Goal: Information Seeking & Learning: Learn about a topic

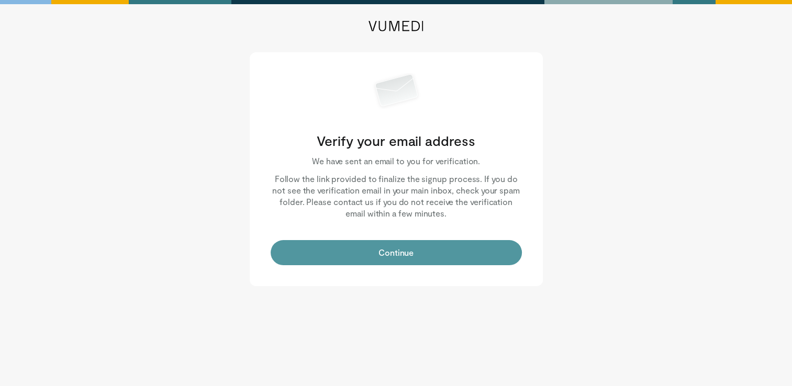
click at [379, 245] on button "Continue" at bounding box center [396, 252] width 251 height 25
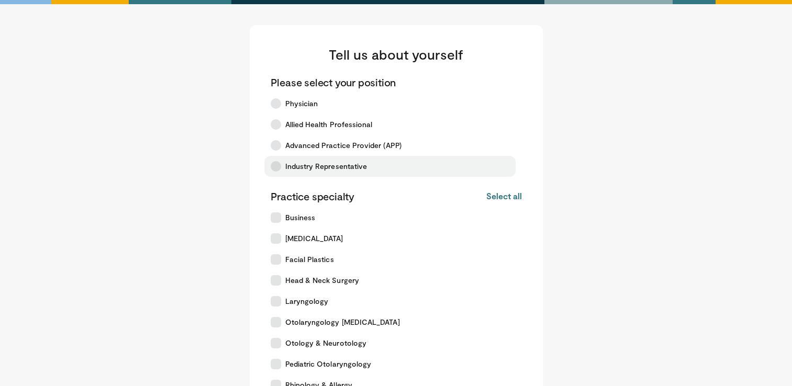
click at [343, 168] on span "Industry Representative" at bounding box center [326, 166] width 82 height 10
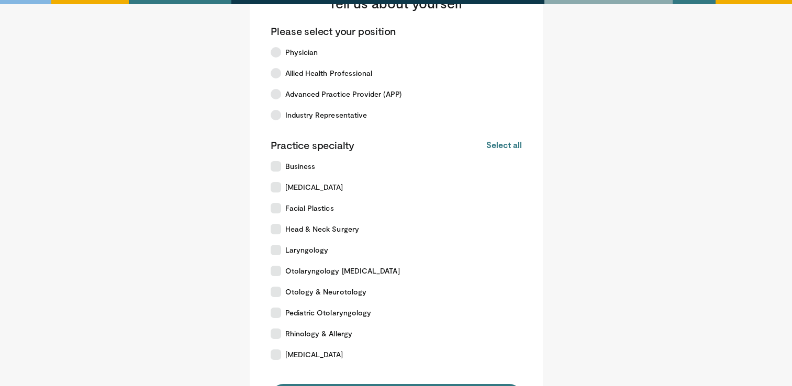
scroll to position [105, 0]
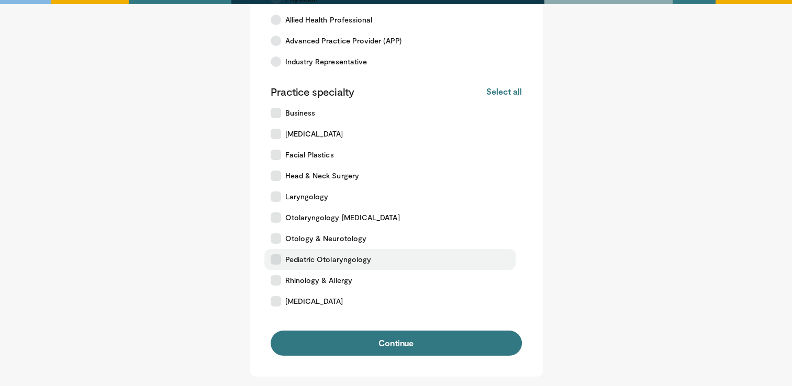
click at [346, 260] on span "Pediatric Otolaryngology" at bounding box center [328, 259] width 86 height 10
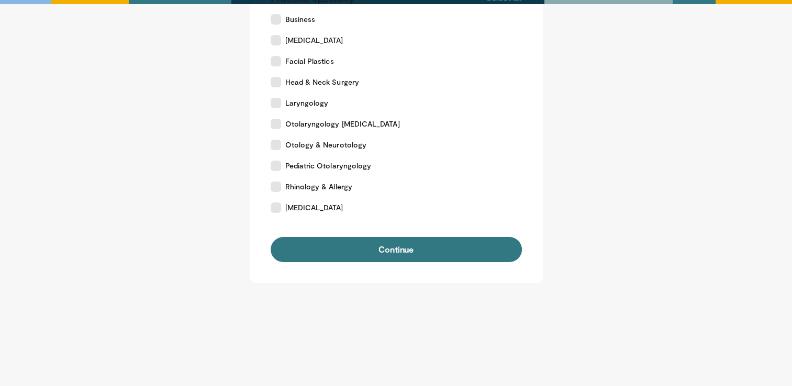
scroll to position [199, 0]
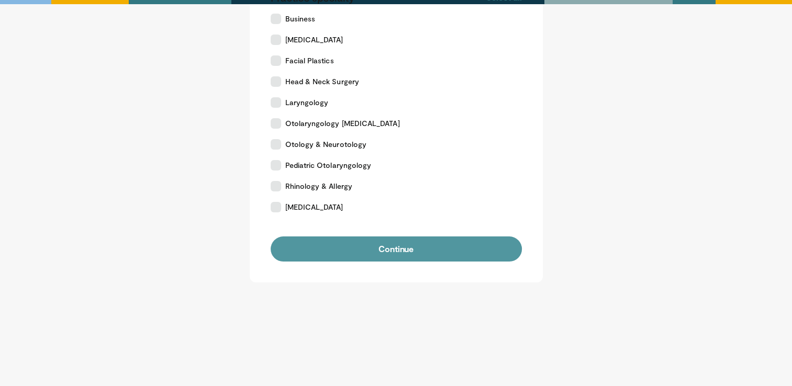
click at [425, 258] on button "Continue" at bounding box center [396, 249] width 251 height 25
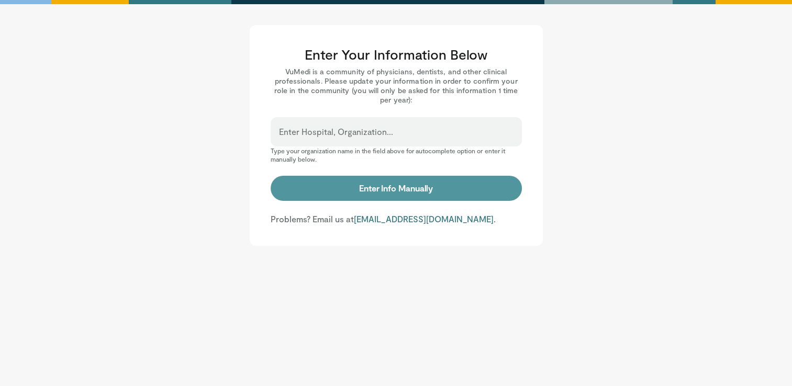
click at [375, 185] on button "Enter Info Manually" at bounding box center [396, 188] width 251 height 25
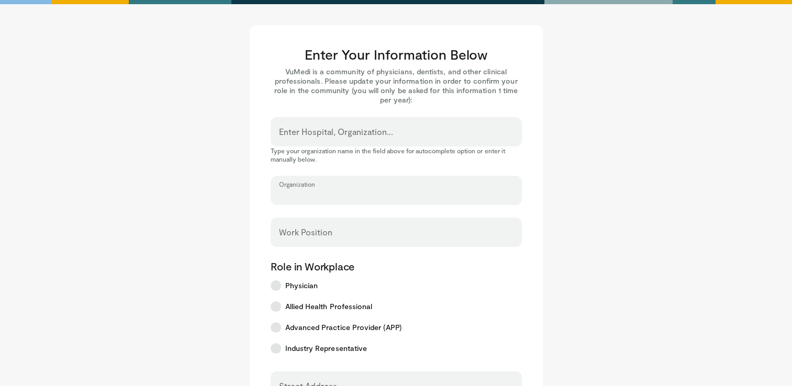
click at [353, 196] on input "Organization" at bounding box center [396, 196] width 235 height 12
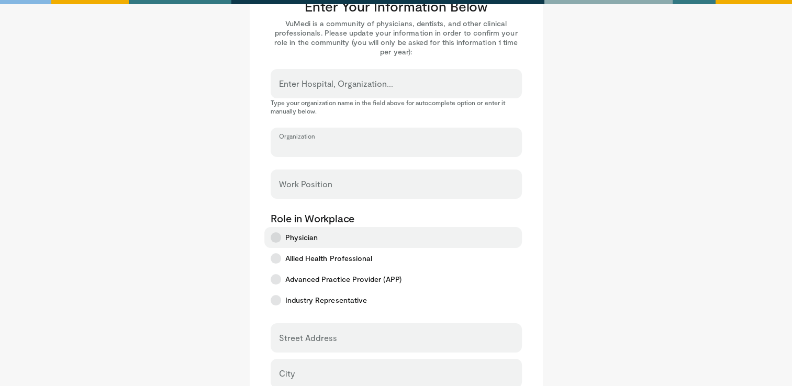
scroll to position [105, 0]
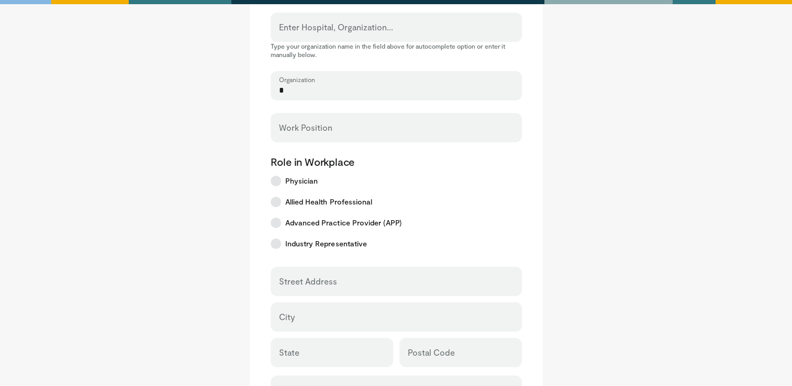
type input "*"
type input "********"
click at [329, 92] on input "*" at bounding box center [396, 91] width 235 height 12
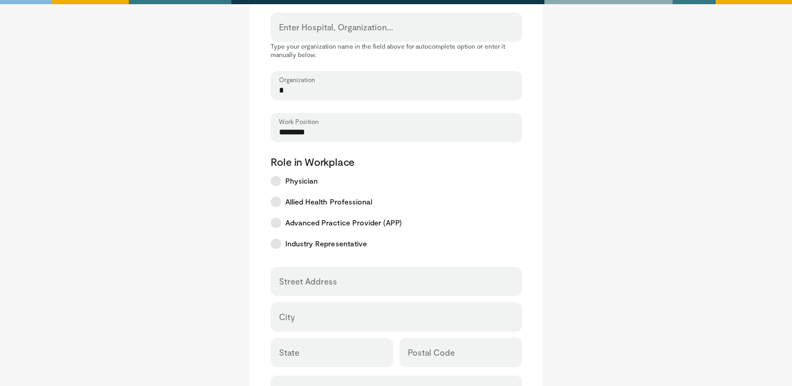
type input "*******"
click at [613, 245] on main "Enter Your Information Below VuMedi is a community of physicians, dentists, and…" at bounding box center [396, 255] width 649 height 671
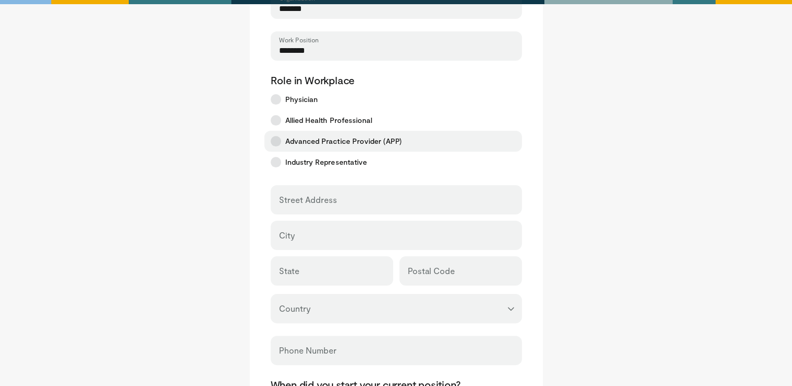
scroll to position [314, 0]
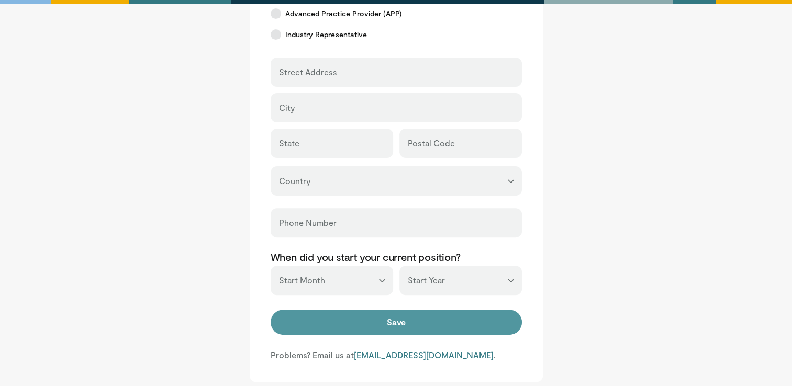
click at [376, 317] on button "Save" at bounding box center [396, 322] width 251 height 25
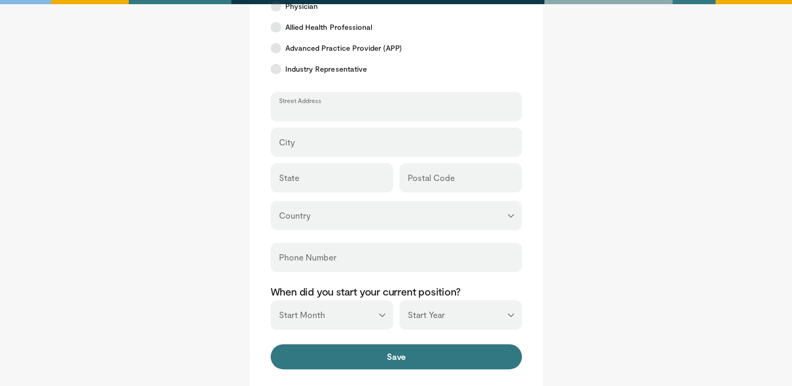
scroll to position [262, 0]
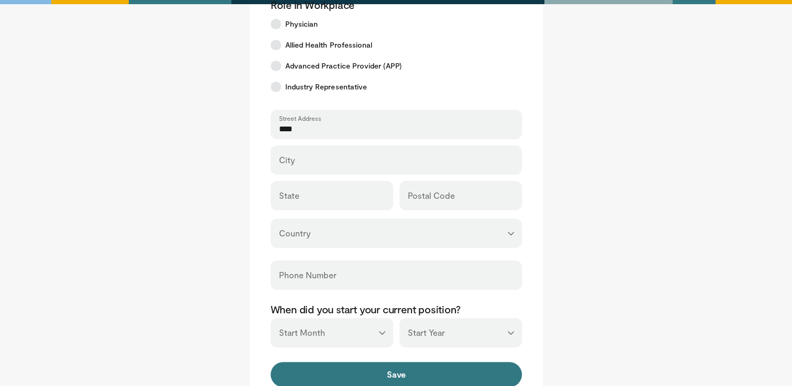
type input "****"
click at [456, 227] on select "**********" at bounding box center [396, 233] width 251 height 29
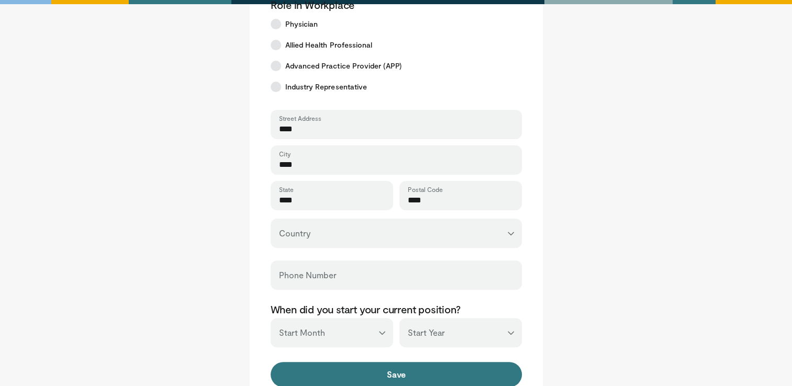
select select "**"
click at [271, 219] on select "**********" at bounding box center [396, 233] width 251 height 29
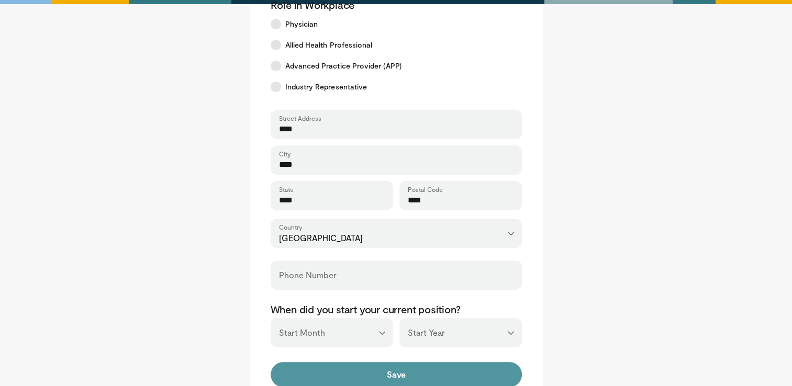
click at [356, 362] on form "**********" at bounding box center [396, 151] width 251 height 475
click at [357, 371] on button "Save" at bounding box center [396, 374] width 251 height 25
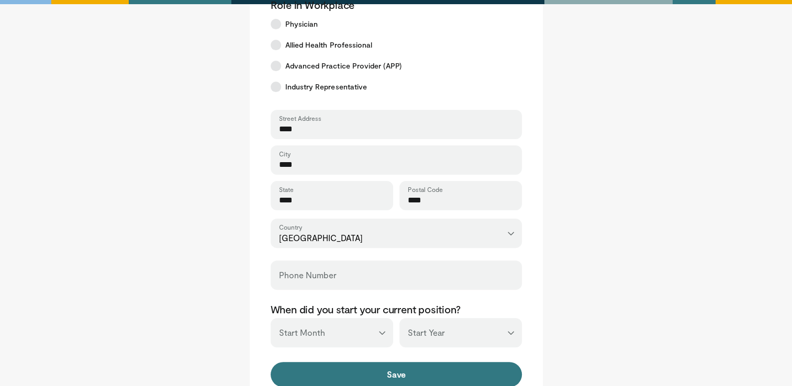
click at [327, 273] on div "Phone Number" at bounding box center [396, 275] width 251 height 29
click at [318, 280] on input "Phone Number" at bounding box center [396, 280] width 235 height 12
type input "**********"
click at [559, 273] on main "Enter Your Information Below VuMedi is a community of physicians, dentists, and…" at bounding box center [396, 98] width 649 height 671
click at [370, 329] on select "*** ******* ******** ***** ***** *** **** **** ****** ********* ******* *******…" at bounding box center [332, 332] width 123 height 29
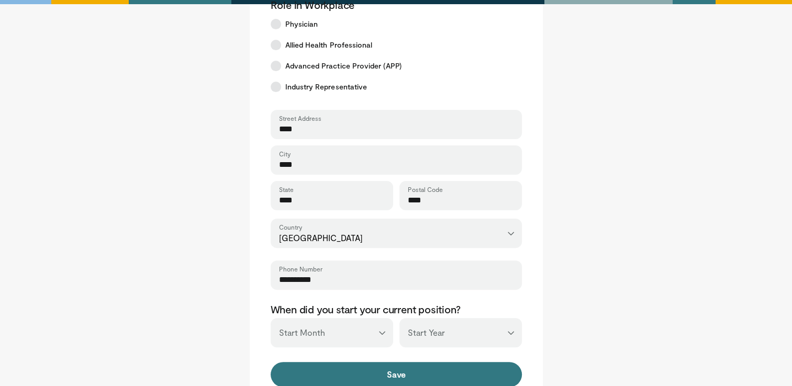
select select "**"
click at [271, 318] on select "*** ******* ******** ***** ***** *** **** **** ****** ********* ******* *******…" at bounding box center [332, 332] width 123 height 29
click at [417, 332] on select "*** **** **** **** **** **** **** **** **** **** **** **** **** **** **** **** …" at bounding box center [461, 332] width 123 height 29
select select "****"
click at [400, 318] on select "*** **** **** **** **** **** **** **** **** **** **** **** **** **** **** **** …" at bounding box center [461, 332] width 123 height 29
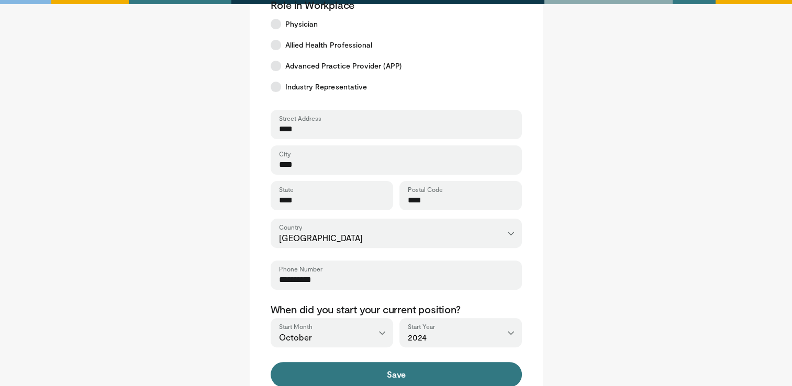
click at [612, 280] on main "Enter Your Information Below VuMedi is a community of physicians, dentists, and…" at bounding box center [396, 98] width 649 height 671
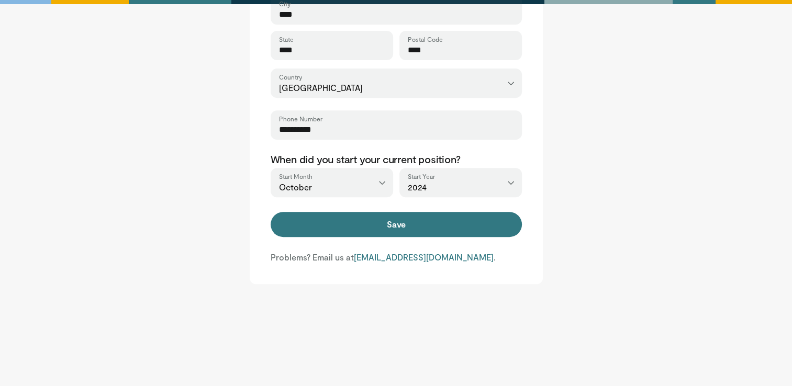
scroll to position [413, 0]
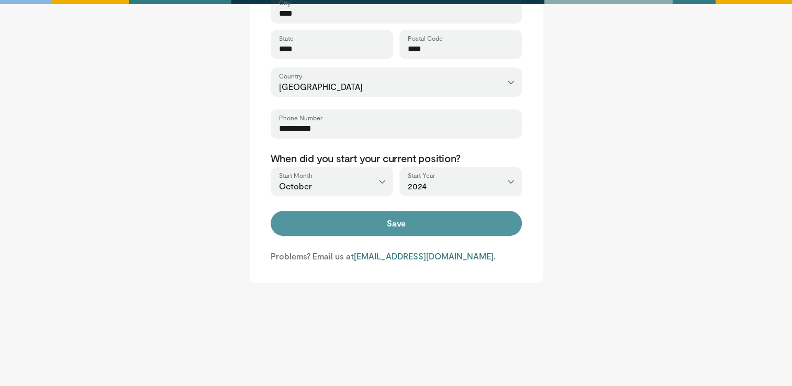
click at [502, 223] on button "Save" at bounding box center [396, 223] width 251 height 25
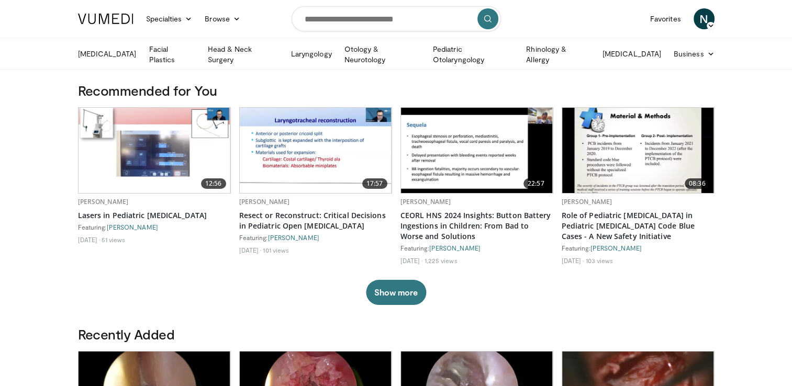
click at [119, 16] on img at bounding box center [106, 19] width 56 height 10
click at [129, 19] on img at bounding box center [106, 19] width 56 height 10
click at [206, 20] on link "Browse" at bounding box center [222, 18] width 48 height 21
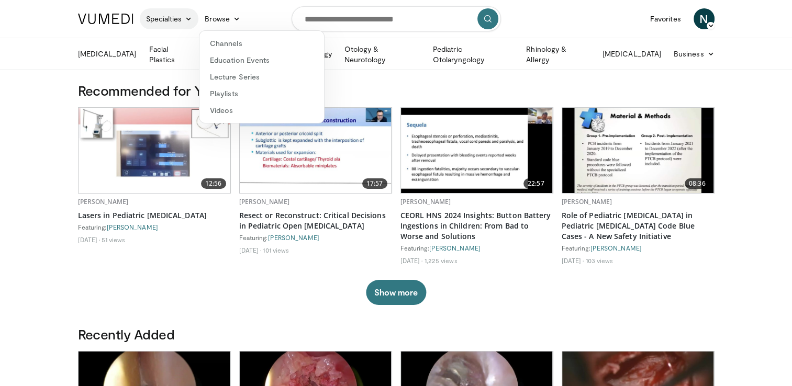
click at [178, 20] on link "Specialties" at bounding box center [169, 18] width 59 height 21
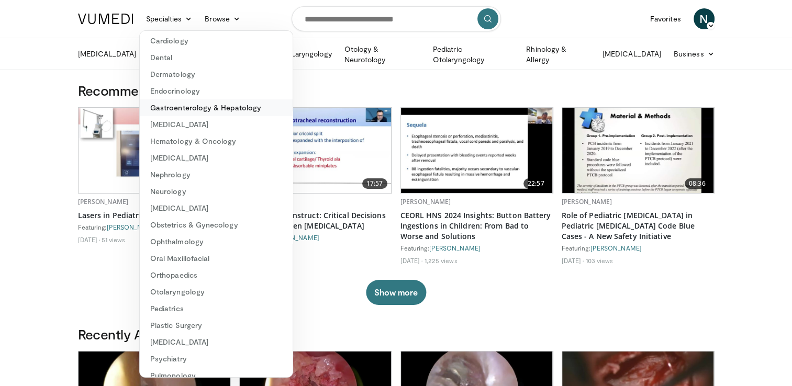
scroll to position [105, 0]
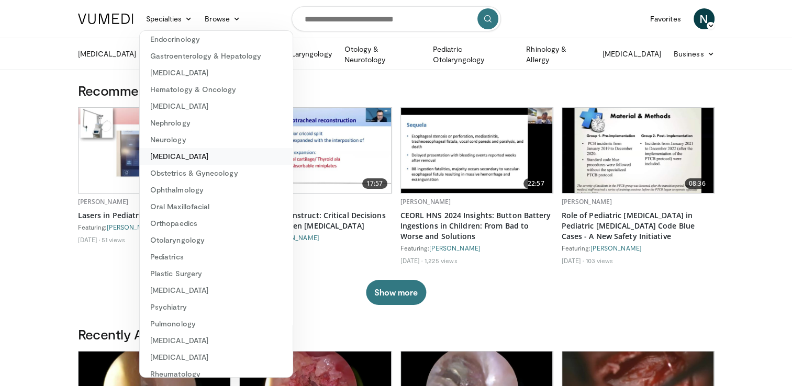
click at [191, 153] on link "[MEDICAL_DATA]" at bounding box center [216, 156] width 153 height 17
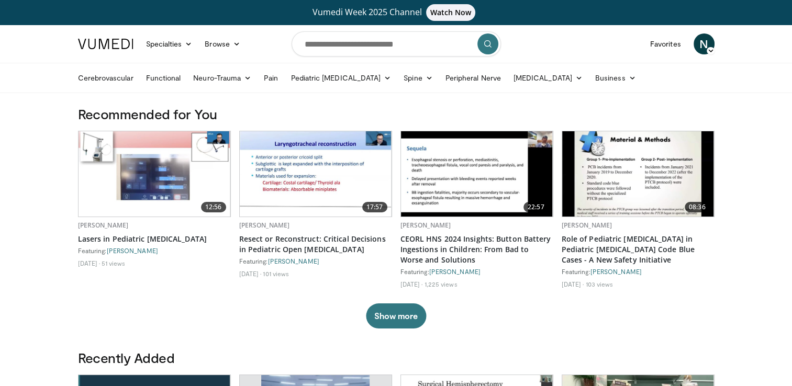
click at [86, 45] on img at bounding box center [106, 44] width 56 height 10
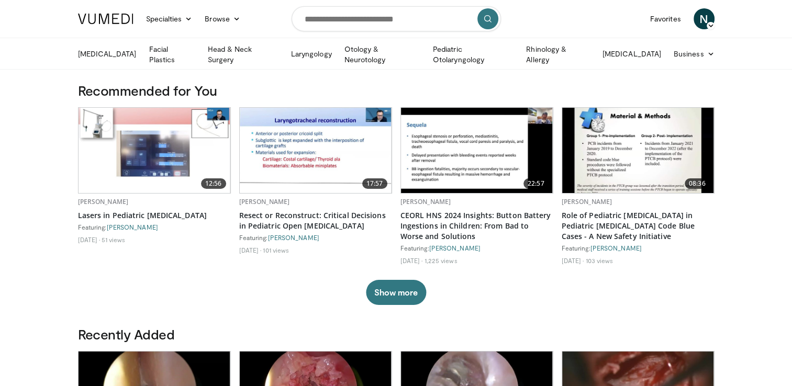
click at [358, 4] on form at bounding box center [396, 19] width 209 height 38
click at [358, 14] on input "Search topics, interventions" at bounding box center [396, 18] width 209 height 25
type input "*"
type input "*********"
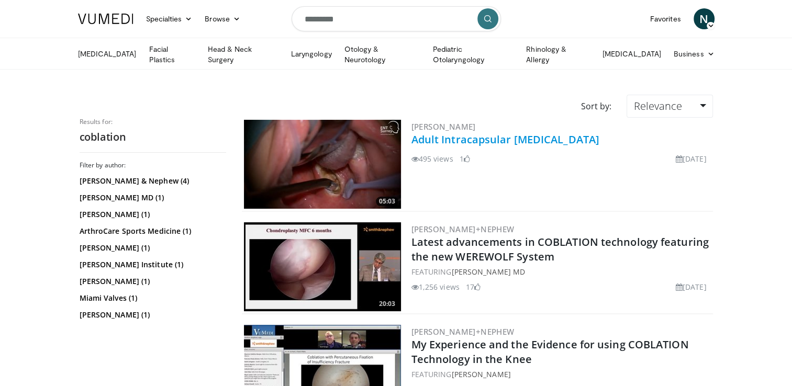
click at [510, 138] on link "Adult Intracapsular [MEDICAL_DATA]" at bounding box center [506, 139] width 188 height 14
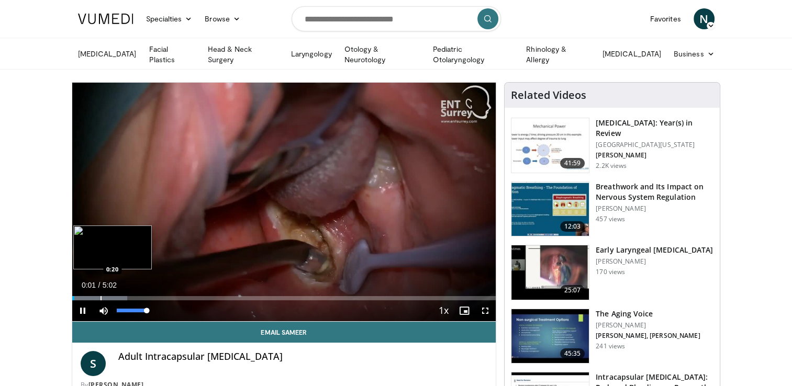
click at [101, 298] on div "Progress Bar" at bounding box center [101, 298] width 1 height 4
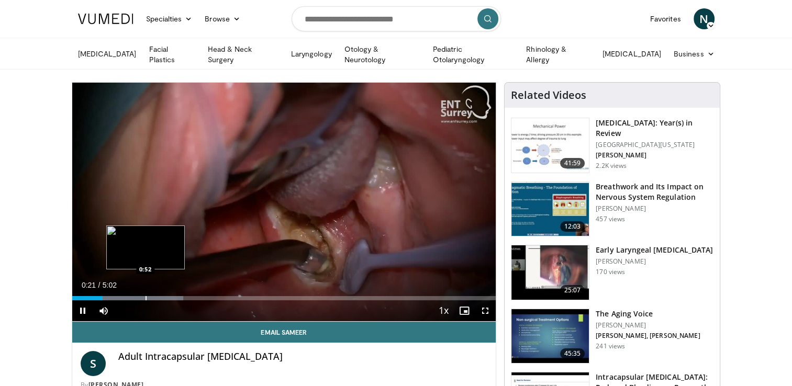
click at [146, 297] on div "Progress Bar" at bounding box center [146, 298] width 1 height 4
click at [163, 298] on div "Progress Bar" at bounding box center [163, 298] width 1 height 4
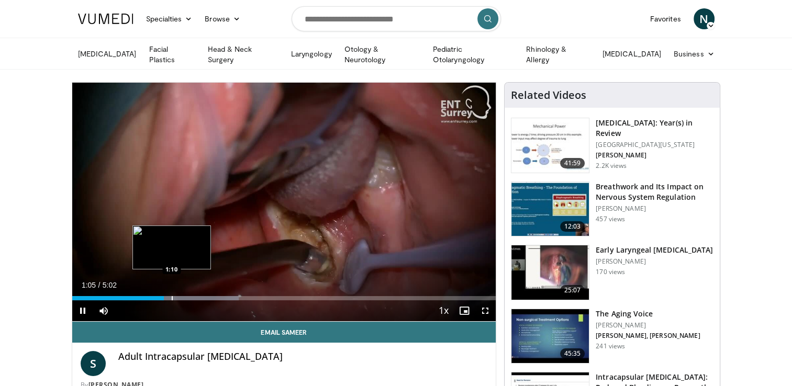
click at [172, 298] on div "Progress Bar" at bounding box center [172, 298] width 1 height 4
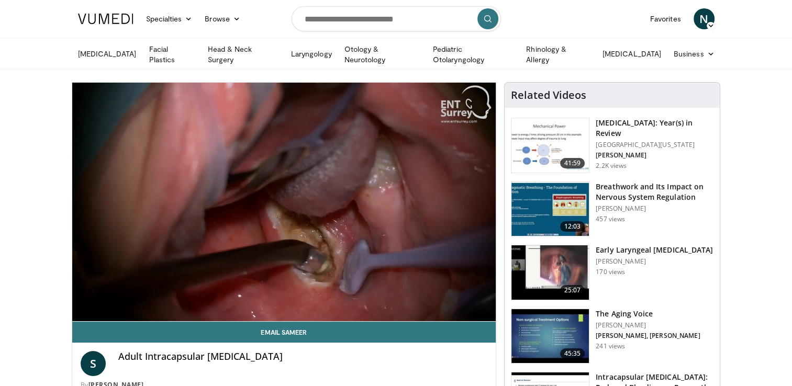
click at [183, 297] on div "10 seconds Tap to unmute" at bounding box center [284, 202] width 424 height 239
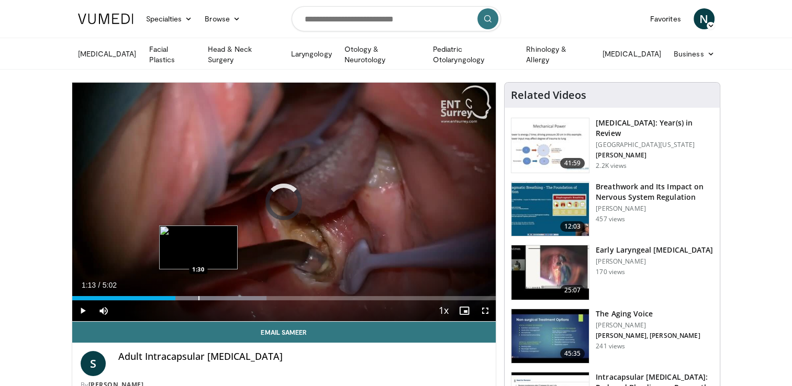
click at [198, 296] on div "Progress Bar" at bounding box center [198, 298] width 1 height 4
click at [209, 296] on div "Progress Bar" at bounding box center [209, 298] width 1 height 4
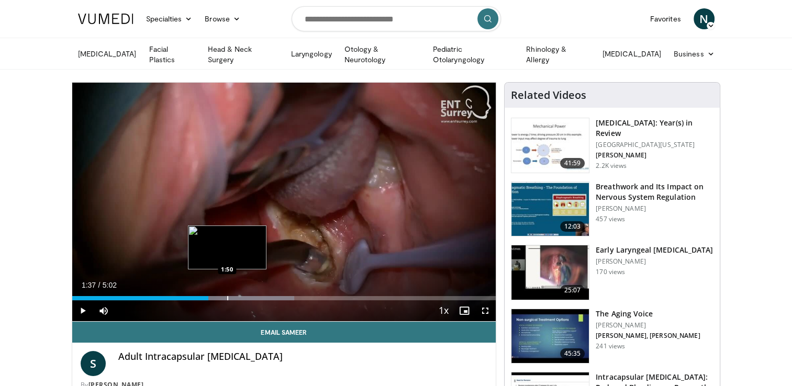
click at [227, 296] on div "Progress Bar" at bounding box center [227, 298] width 1 height 4
click at [258, 296] on div "Progress Bar" at bounding box center [258, 298] width 1 height 4
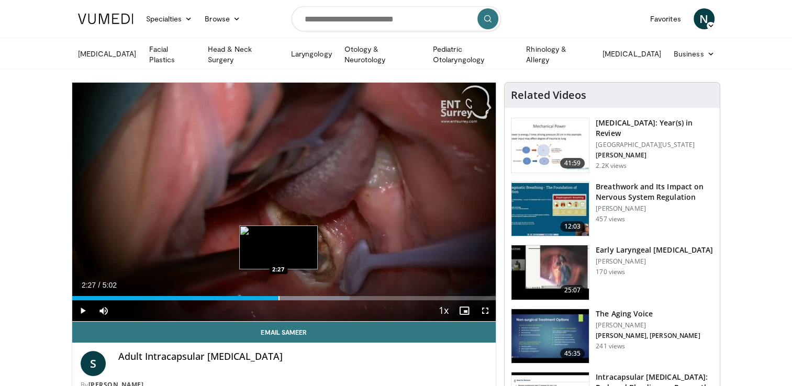
click at [279, 297] on div "Progress Bar" at bounding box center [279, 298] width 1 height 4
click at [80, 309] on span "Video Player" at bounding box center [82, 311] width 21 height 21
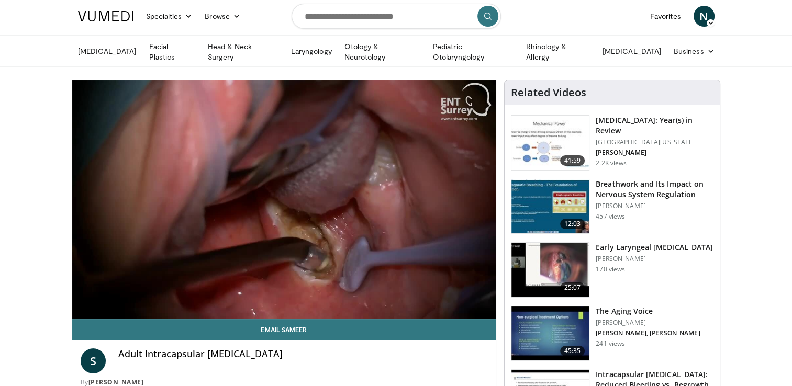
scroll to position [52, 0]
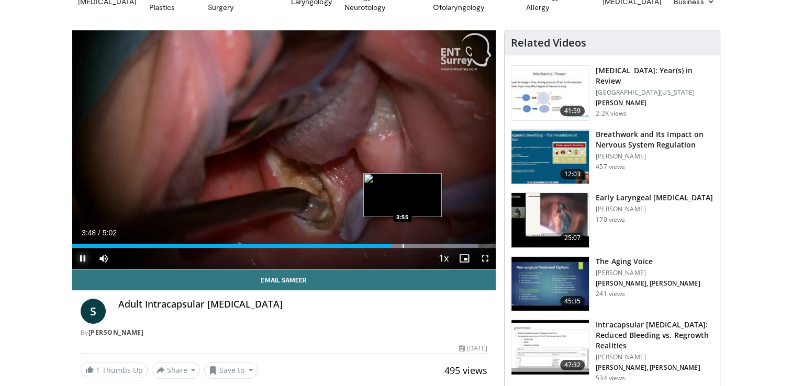
click at [403, 245] on div "Progress Bar" at bounding box center [403, 246] width 1 height 4
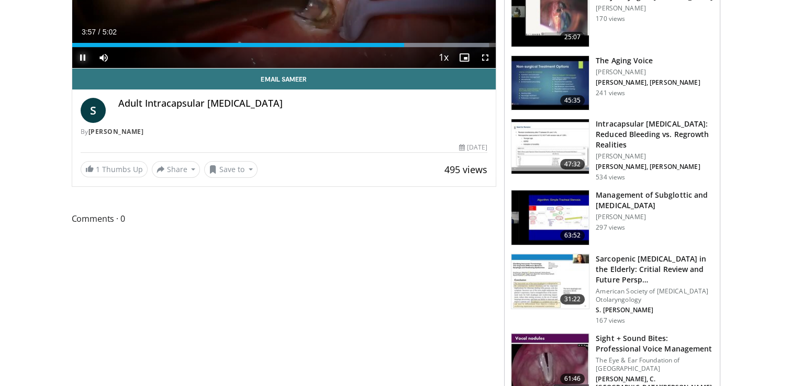
scroll to position [262, 0]
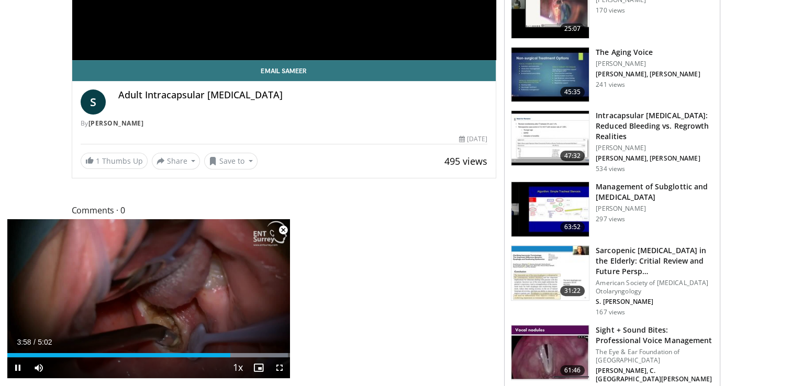
click at [281, 229] on span "Video Player" at bounding box center [283, 230] width 21 height 21
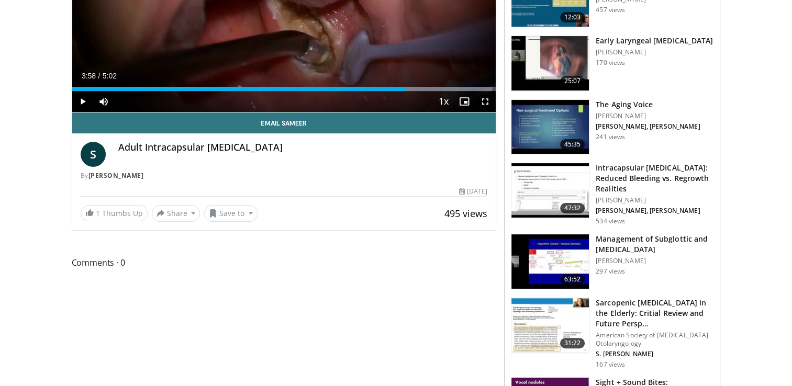
scroll to position [0, 0]
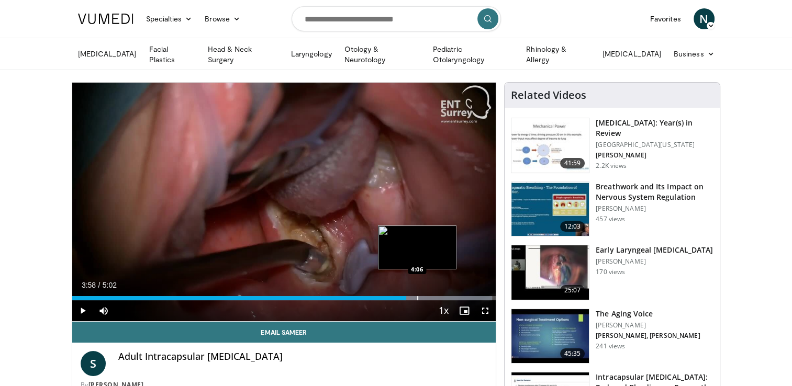
click at [418, 296] on div "Progress Bar" at bounding box center [417, 298] width 1 height 4
click at [433, 297] on div "Progress Bar" at bounding box center [433, 298] width 1 height 4
click at [440, 297] on div "Progress Bar" at bounding box center [440, 298] width 1 height 4
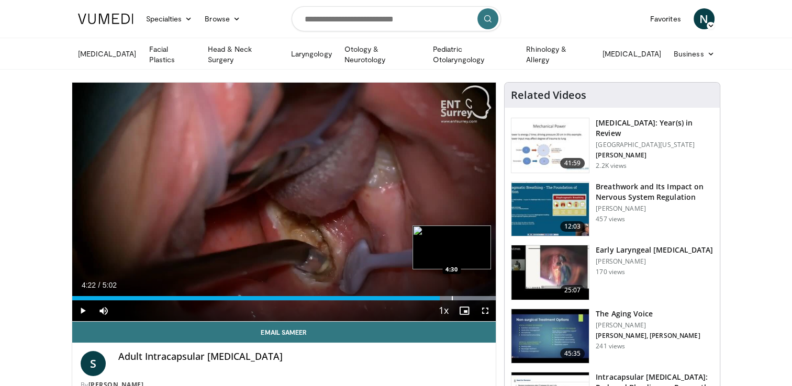
click at [452, 296] on div "Progress Bar" at bounding box center [452, 298] width 1 height 4
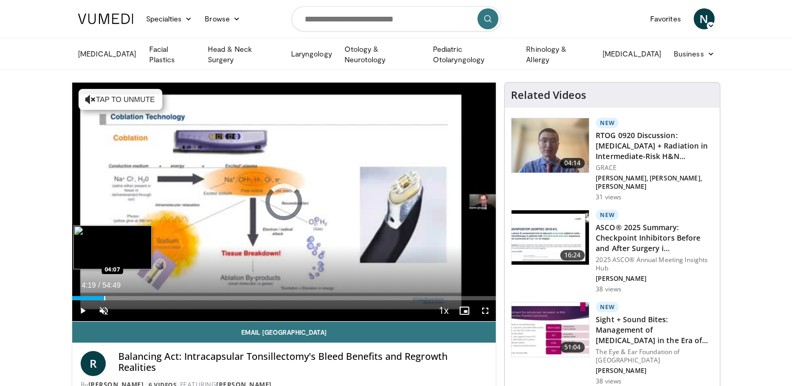
click at [105, 296] on div "04:19" at bounding box center [89, 298] width 34 height 4
click at [115, 294] on div "10 seconds Tap to unmute" at bounding box center [284, 202] width 424 height 239
click at [113, 296] on div "Progress Bar" at bounding box center [113, 298] width 1 height 4
click at [123, 296] on div "Progress Bar" at bounding box center [123, 298] width 1 height 4
click at [128, 296] on div "Progress Bar" at bounding box center [128, 298] width 1 height 4
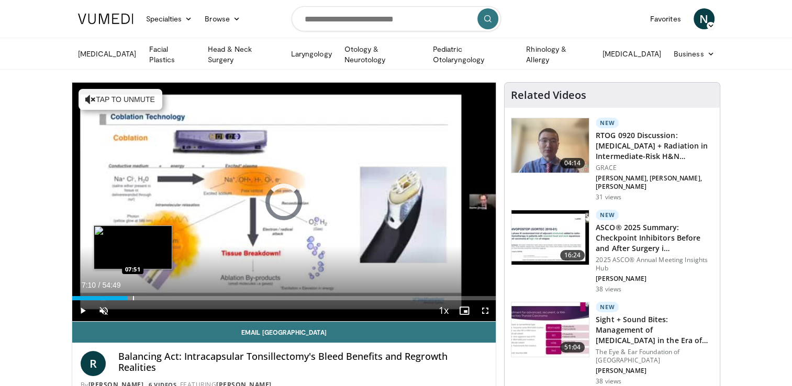
click at [133, 296] on div "Progress Bar" at bounding box center [133, 298] width 1 height 4
click at [139, 296] on div "Progress Bar" at bounding box center [139, 298] width 1 height 4
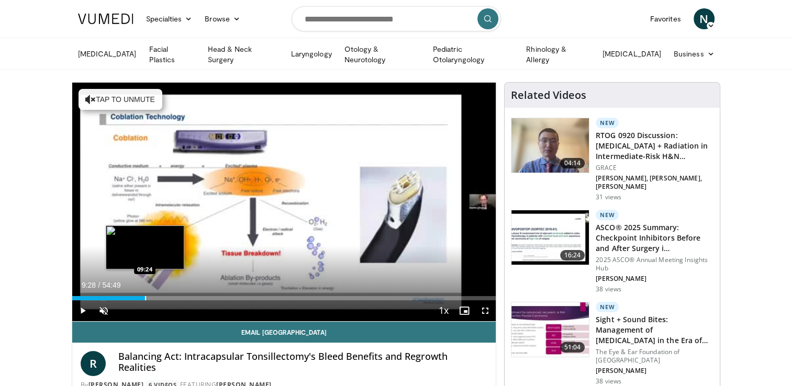
click at [145, 296] on div "Progress Bar" at bounding box center [145, 298] width 1 height 4
click at [151, 296] on div "Progress Bar" at bounding box center [151, 298] width 1 height 4
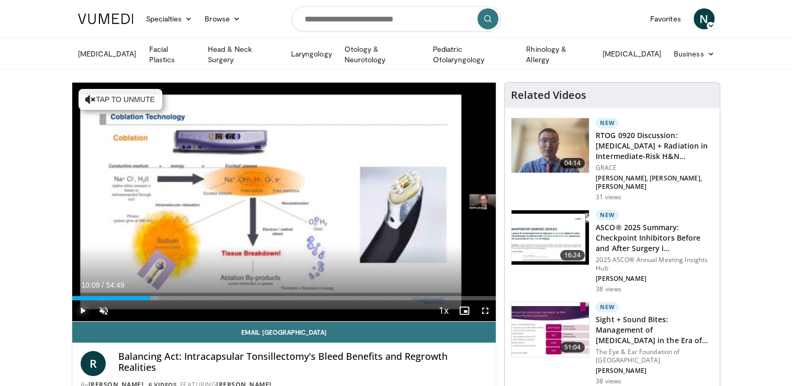
click at [86, 310] on span "Video Player" at bounding box center [82, 311] width 21 height 21
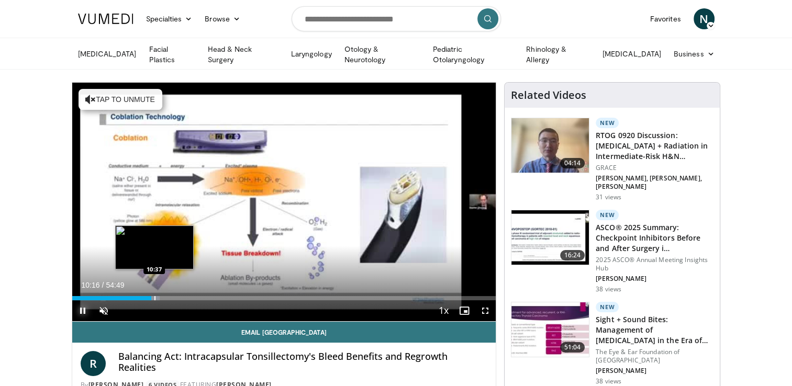
click at [154, 297] on div "Progress Bar" at bounding box center [154, 298] width 1 height 4
click at [158, 296] on div "Progress Bar" at bounding box center [158, 298] width 1 height 4
click at [163, 296] on div "Progress Bar" at bounding box center [163, 298] width 1 height 4
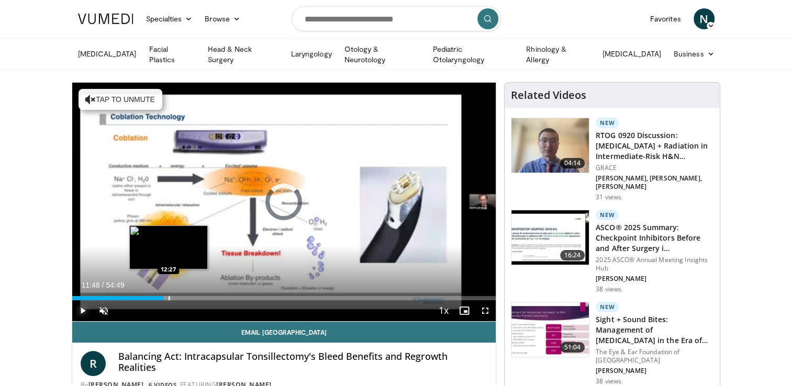
click at [169, 296] on div "Progress Bar" at bounding box center [169, 298] width 1 height 4
click at [176, 296] on div "Progress Bar" at bounding box center [176, 298] width 1 height 4
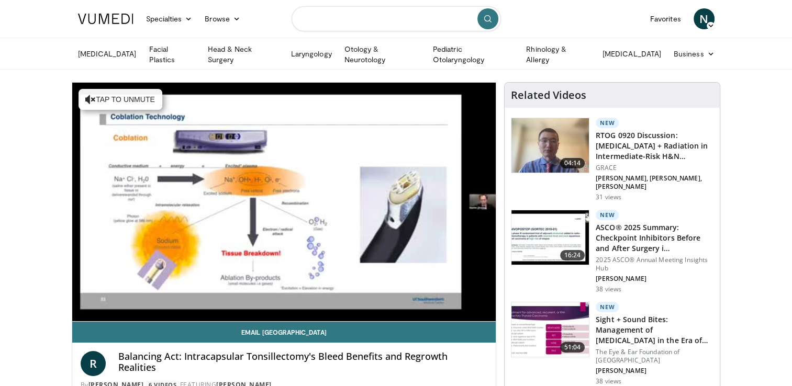
click at [357, 26] on input "Search topics, interventions" at bounding box center [396, 18] width 209 height 25
type input "*****"
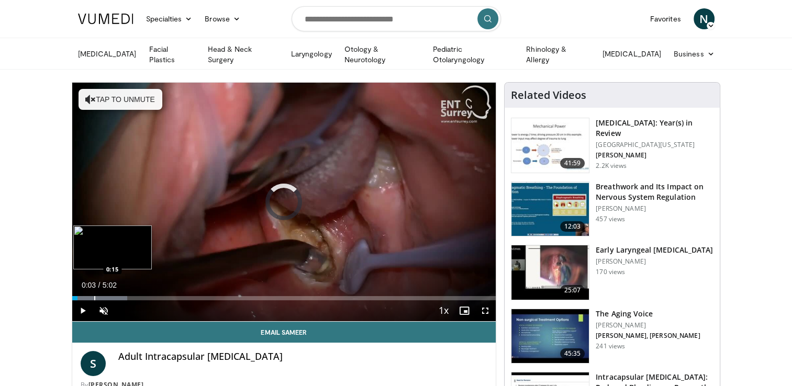
click at [94, 296] on div "Progress Bar" at bounding box center [94, 298] width 1 height 4
click at [106, 296] on div "Progress Bar" at bounding box center [105, 298] width 1 height 4
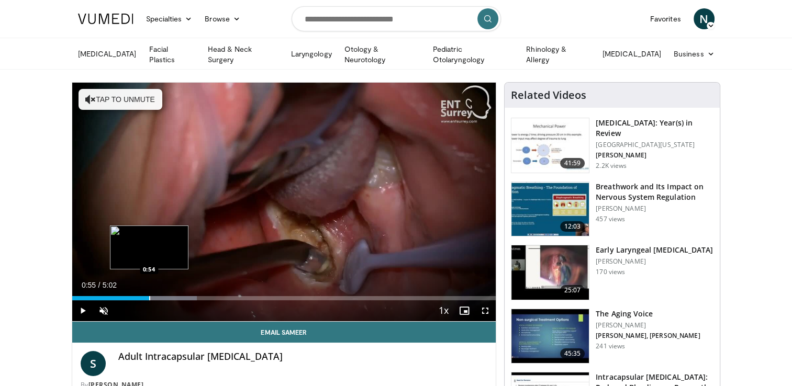
click at [149, 296] on div "Progress Bar" at bounding box center [149, 298] width 1 height 4
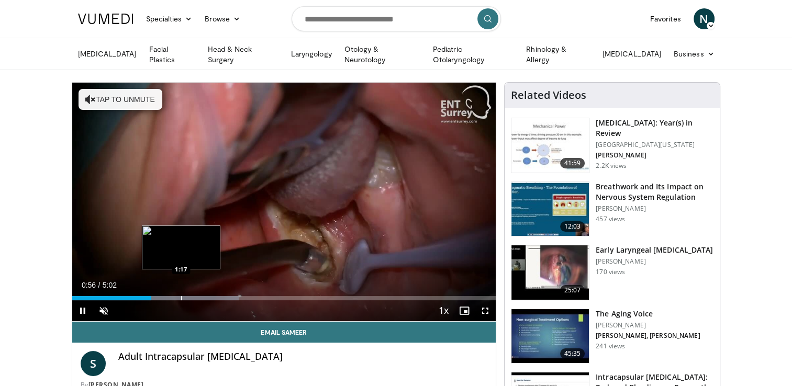
click at [180, 296] on div "Progress Bar" at bounding box center [173, 298] width 130 height 4
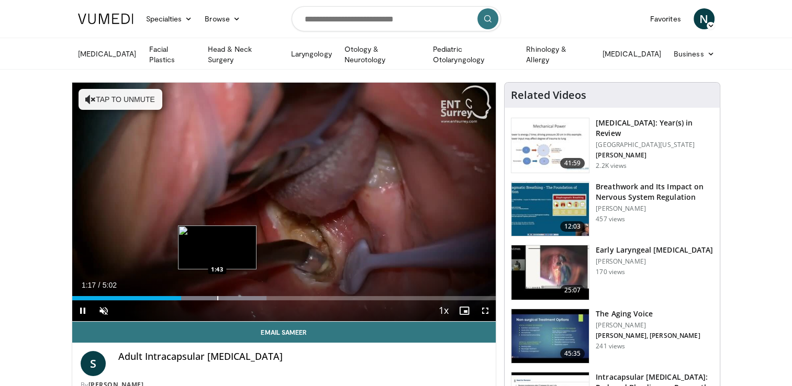
click at [217, 297] on div "Progress Bar" at bounding box center [217, 298] width 1 height 4
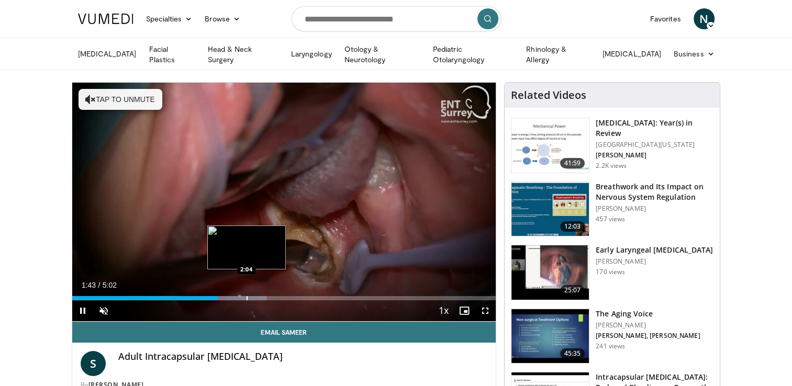
click at [247, 296] on div "Progress Bar" at bounding box center [247, 298] width 1 height 4
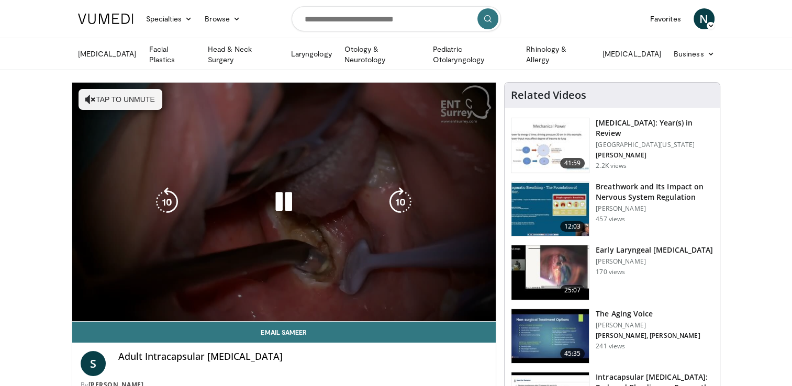
click at [269, 317] on div "Progress Bar" at bounding box center [257, 319] width 102 height 4
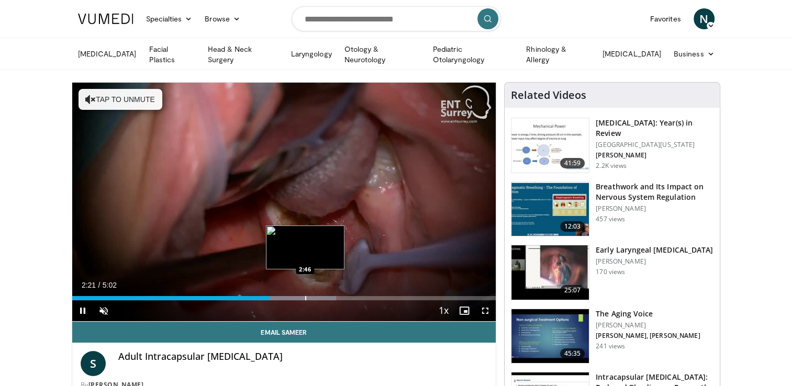
click at [305, 296] on div "Progress Bar" at bounding box center [305, 298] width 1 height 4
click at [326, 297] on div "Progress Bar" at bounding box center [326, 298] width 1 height 4
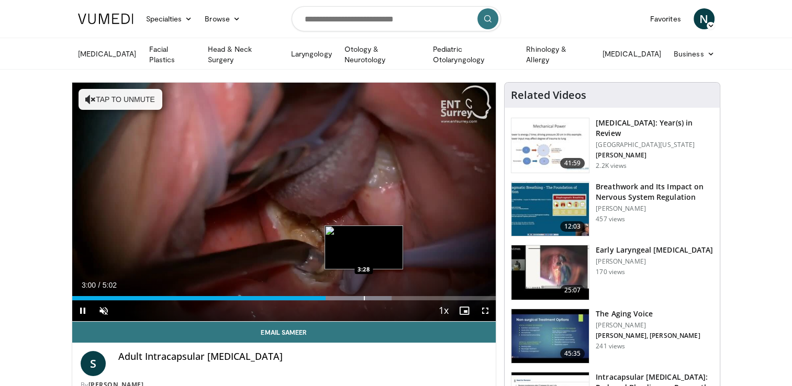
click at [364, 297] on div "Progress Bar" at bounding box center [364, 298] width 1 height 4
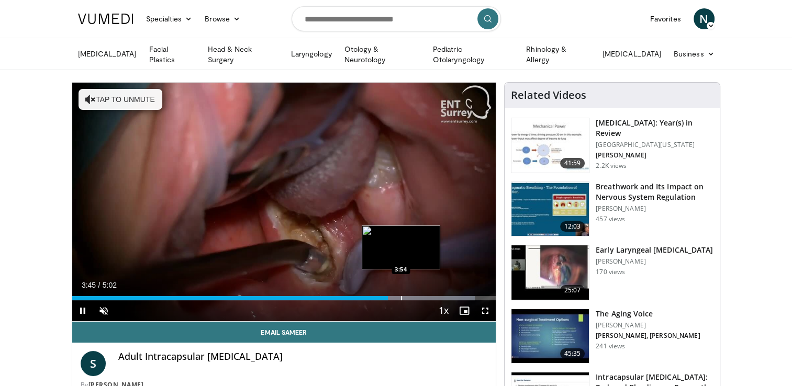
click at [401, 296] on div "Progress Bar" at bounding box center [401, 298] width 1 height 4
click at [424, 296] on div "Progress Bar" at bounding box center [424, 298] width 1 height 4
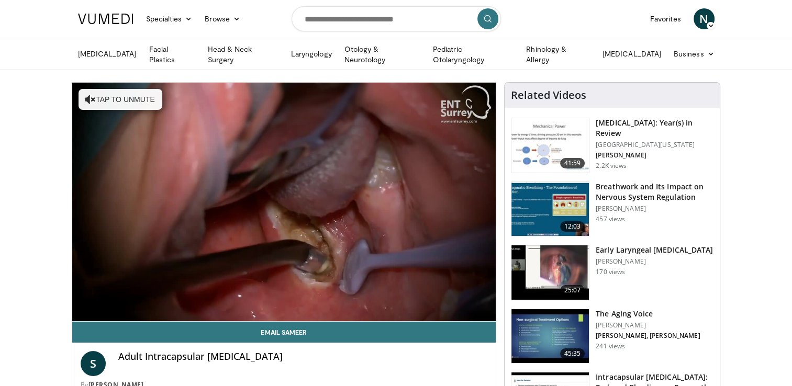
click at [438, 296] on video-js "**********" at bounding box center [284, 202] width 424 height 239
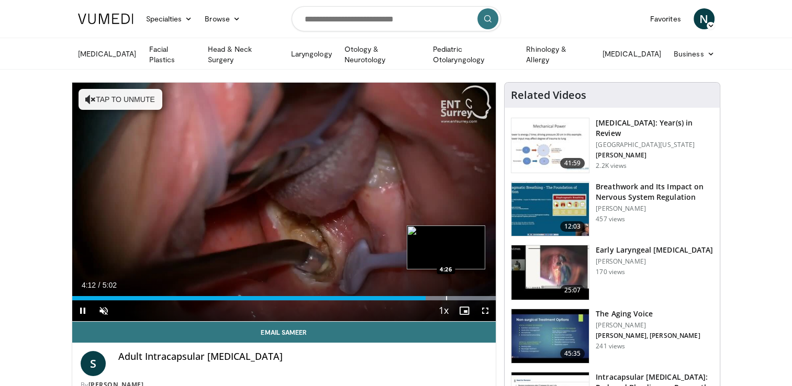
click at [447, 297] on div "Progress Bar" at bounding box center [439, 298] width 113 height 4
